Goal: Obtain resource: Download file/media

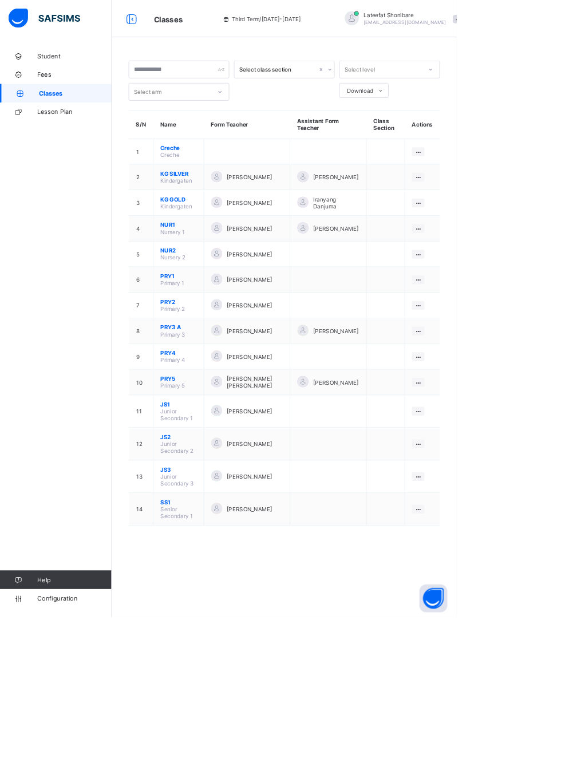
click at [289, 621] on span "[PERSON_NAME]" at bounding box center [307, 625] width 56 height 9
click at [514, 621] on icon at bounding box center [514, 625] width 10 height 9
click at [0, 0] on div "View Class" at bounding box center [0, 0] width 0 height 0
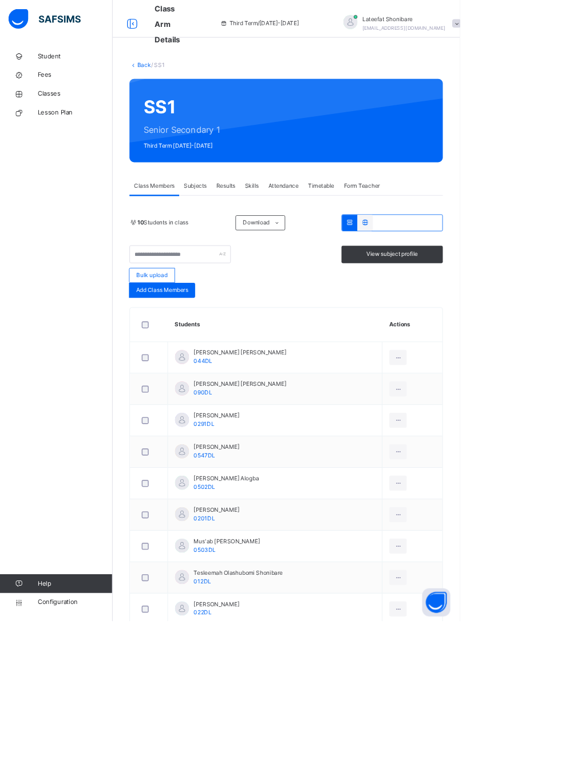
click at [485, 741] on icon at bounding box center [486, 743] width 10 height 10
click at [0, 0] on ul "View Profile Remove from Class Transfer Student" at bounding box center [0, 0] width 0 height 0
click at [0, 0] on div "View Profile" at bounding box center [0, 0] width 0 height 0
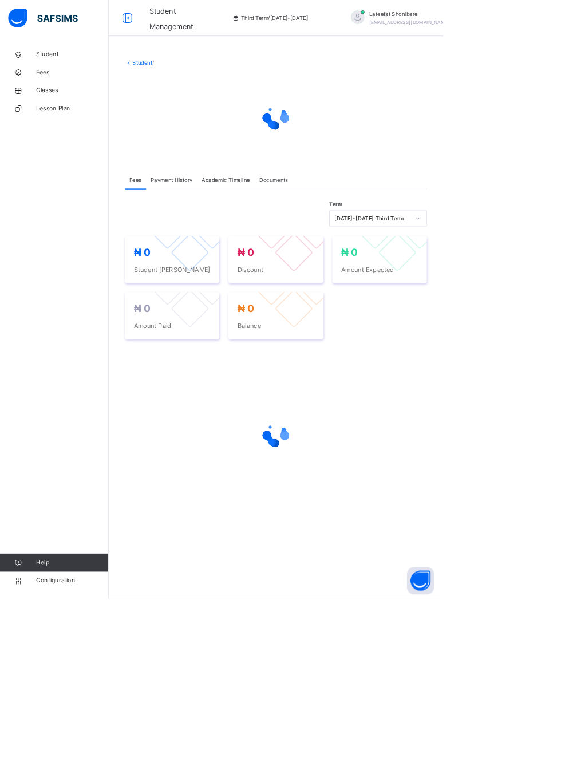
click at [225, 225] on span "Payment History" at bounding box center [217, 228] width 53 height 10
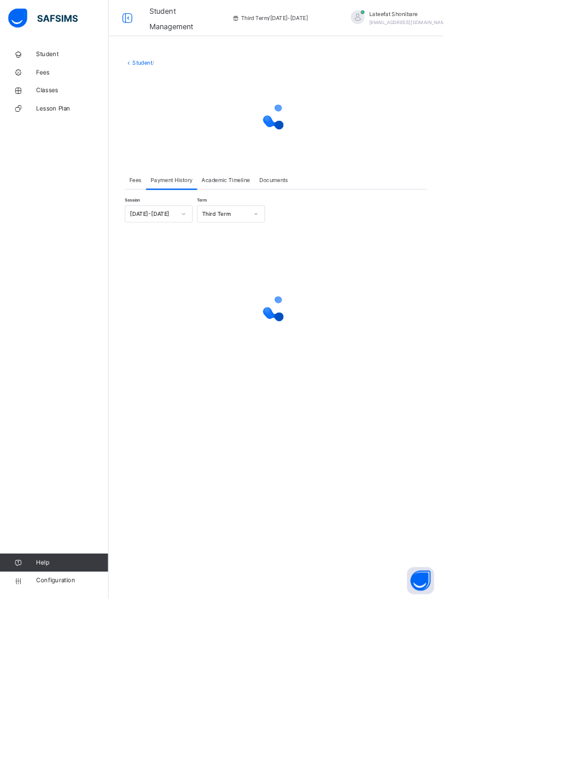
click at [296, 227] on span "Academic Timeline" at bounding box center [285, 228] width 61 height 10
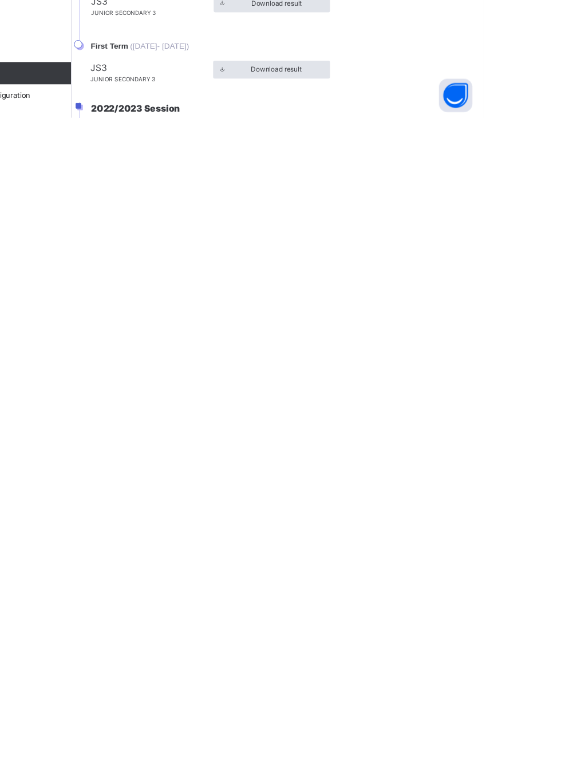
scroll to position [1, 0]
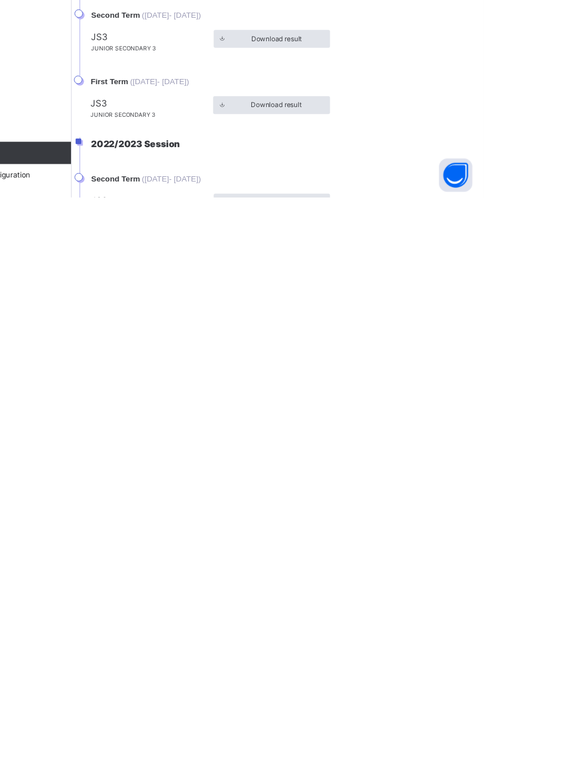
scroll to position [46, 0]
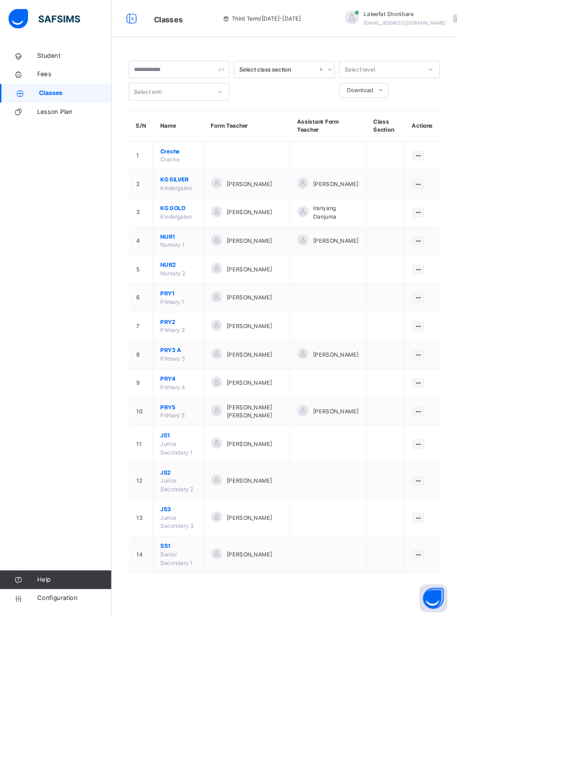
click at [514, 595] on icon at bounding box center [514, 591] width 10 height 9
click at [0, 0] on div "View Class" at bounding box center [0, 0] width 0 height 0
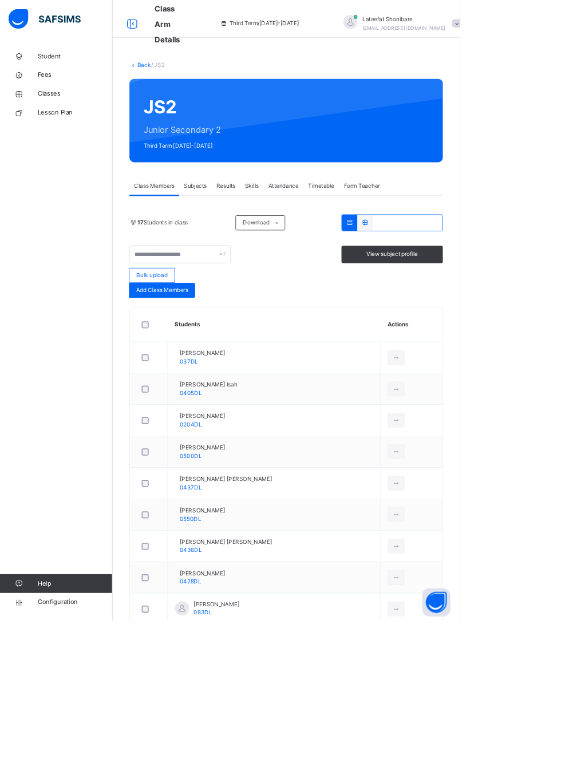
click at [0, 0] on div "View Profile" at bounding box center [0, 0] width 0 height 0
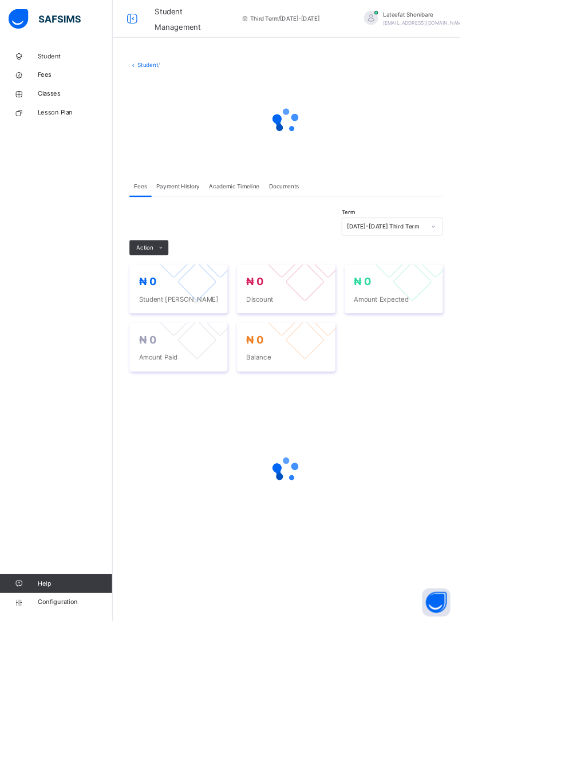
click at [288, 228] on span "Academic Timeline" at bounding box center [285, 228] width 61 height 10
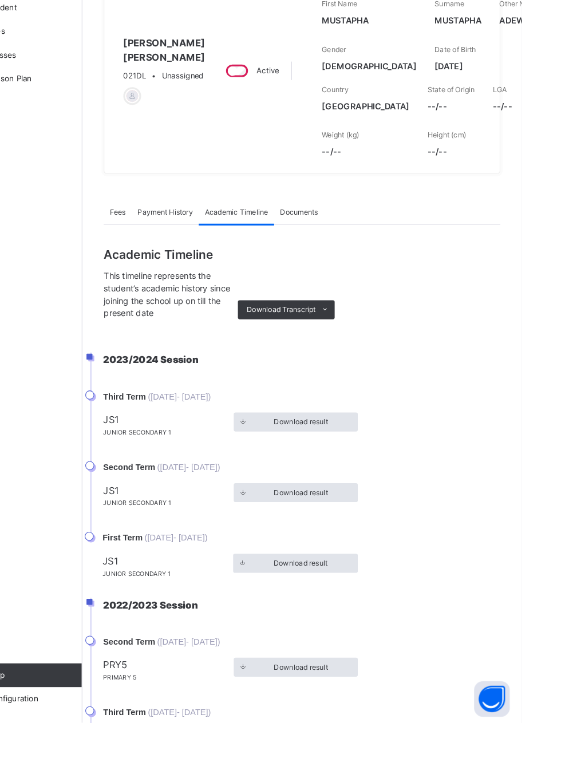
scroll to position [75, 0]
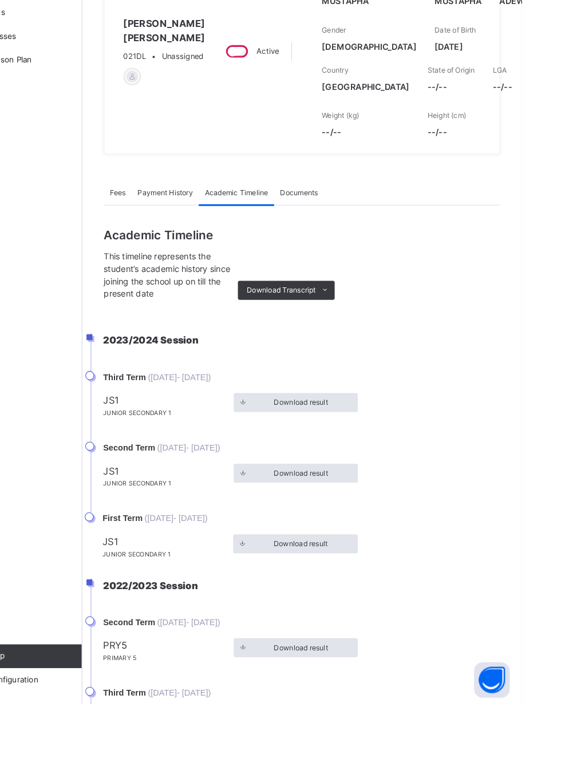
click at [362, 369] on div "Download Transcript" at bounding box center [334, 360] width 93 height 18
click at [346, 277] on div "Documents" at bounding box center [346, 265] width 48 height 23
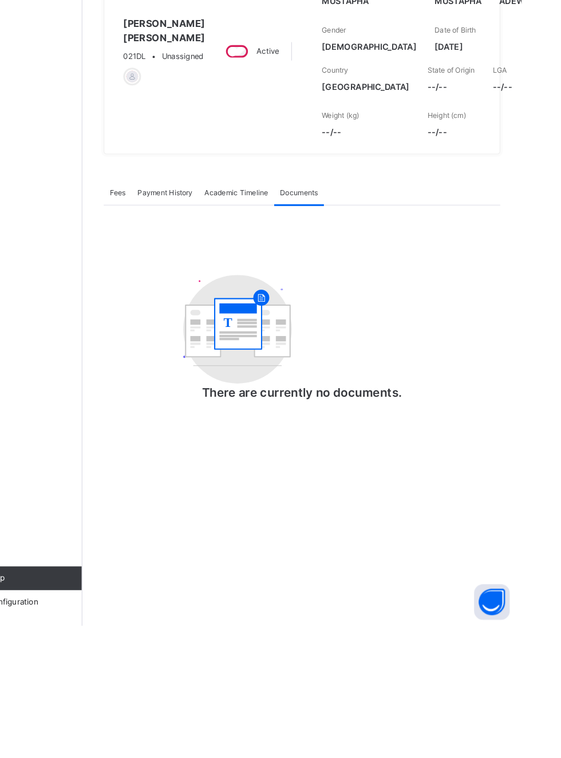
click at [277, 346] on span "Academic Timeline" at bounding box center [285, 341] width 61 height 10
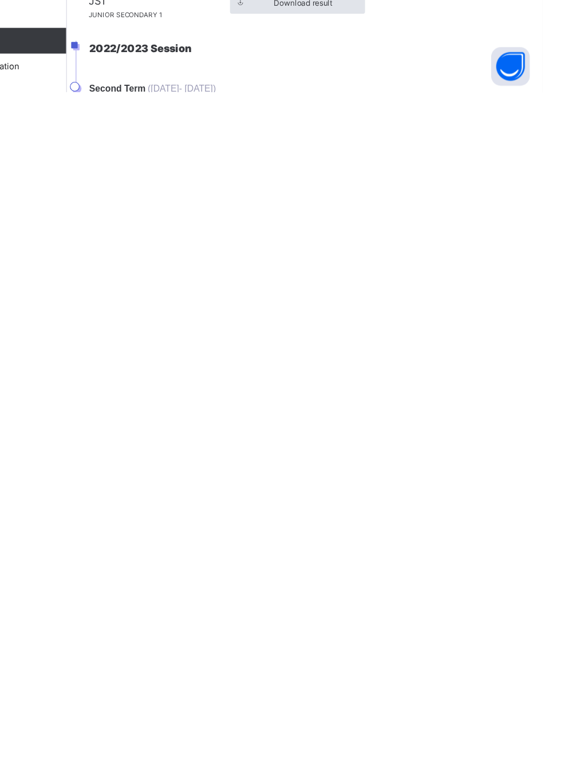
scroll to position [1, 0]
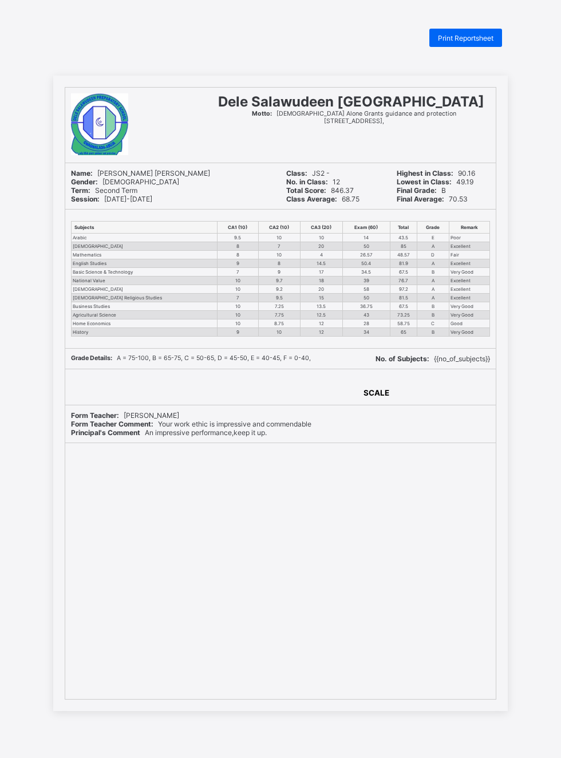
scroll to position [29, 0]
